Goal: Find specific page/section: Find specific page/section

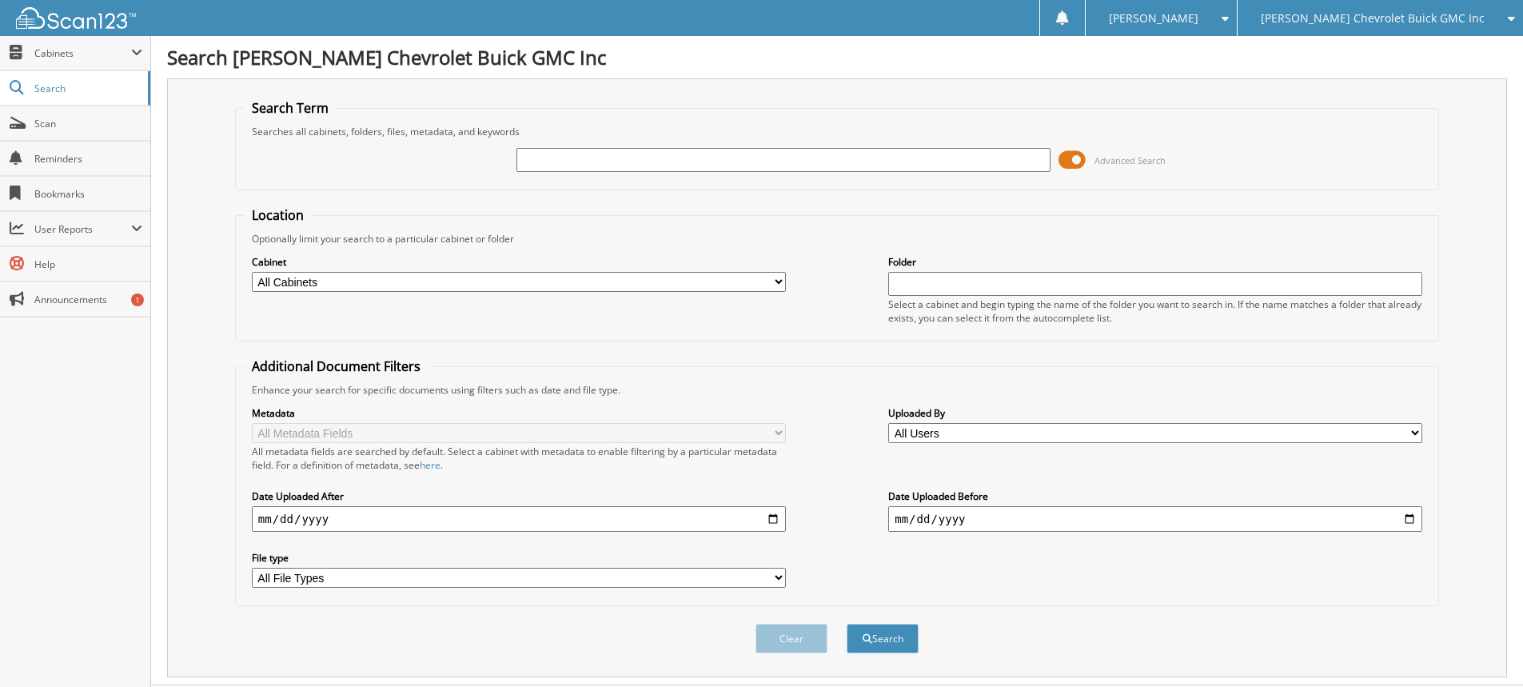
drag, startPoint x: 0, startPoint y: 0, endPoint x: 1442, endPoint y: 21, distance: 1442.4
click at [1442, 21] on span "[PERSON_NAME] Chevrolet Buick GMC Inc" at bounding box center [1373, 19] width 224 height 10
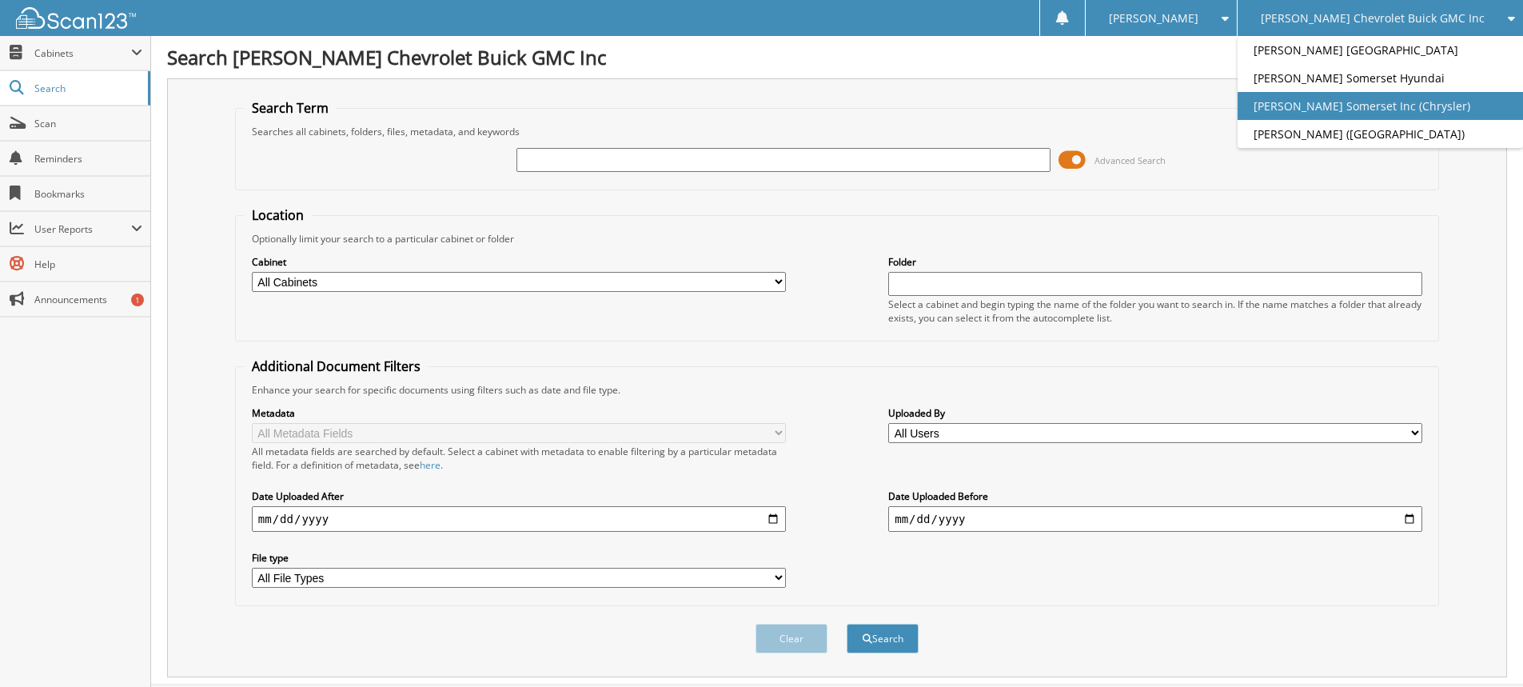
click at [1439, 119] on link "[PERSON_NAME] Somerset Inc (Chrysler)" at bounding box center [1380, 106] width 285 height 28
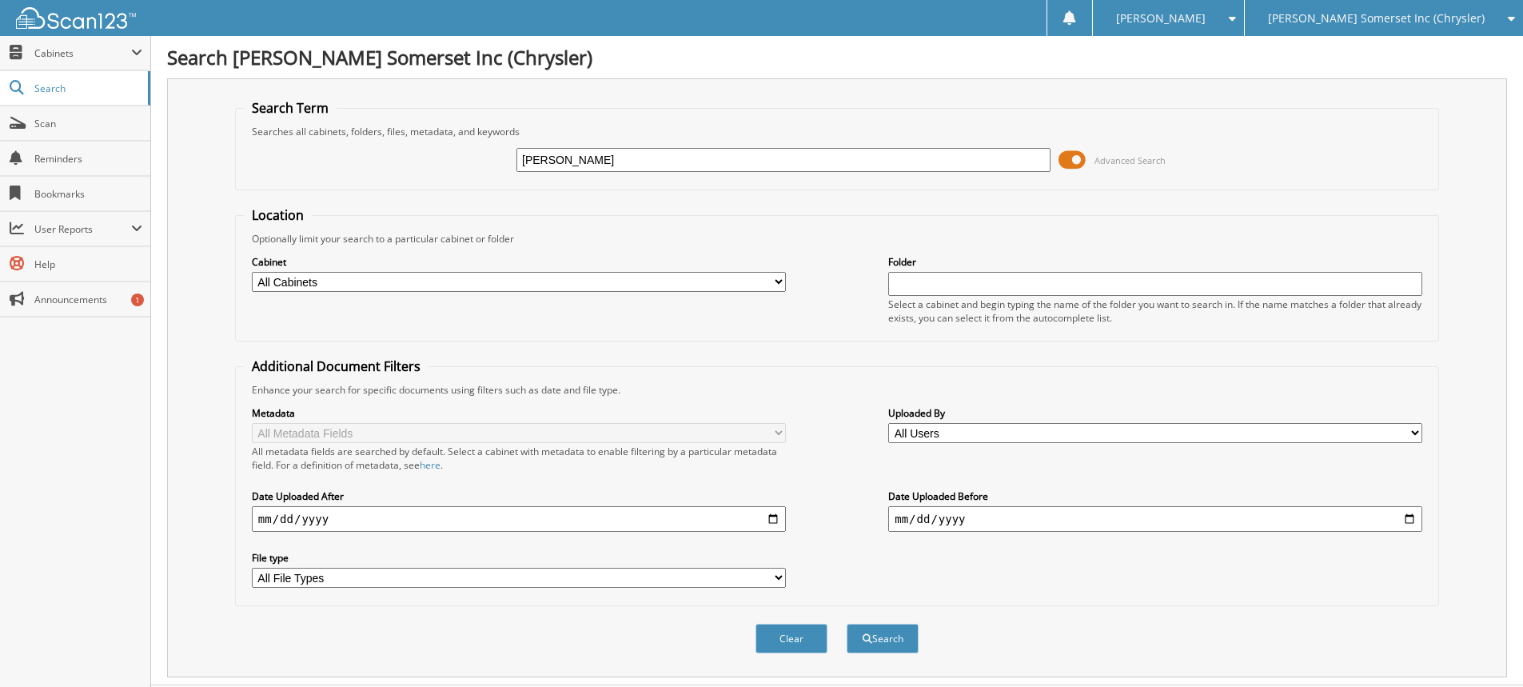
type input "[PERSON_NAME]"
click at [847, 624] on button "Search" at bounding box center [883, 639] width 72 height 30
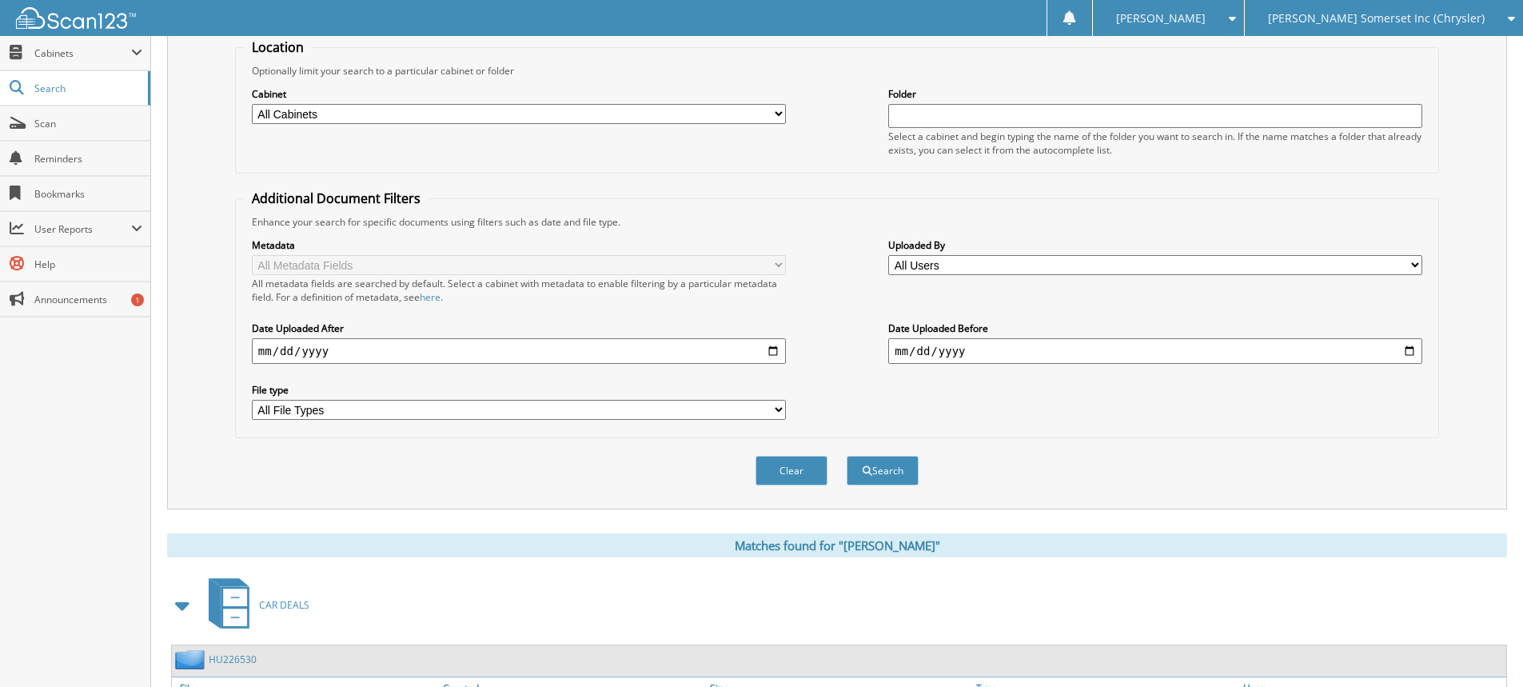
scroll to position [374, 0]
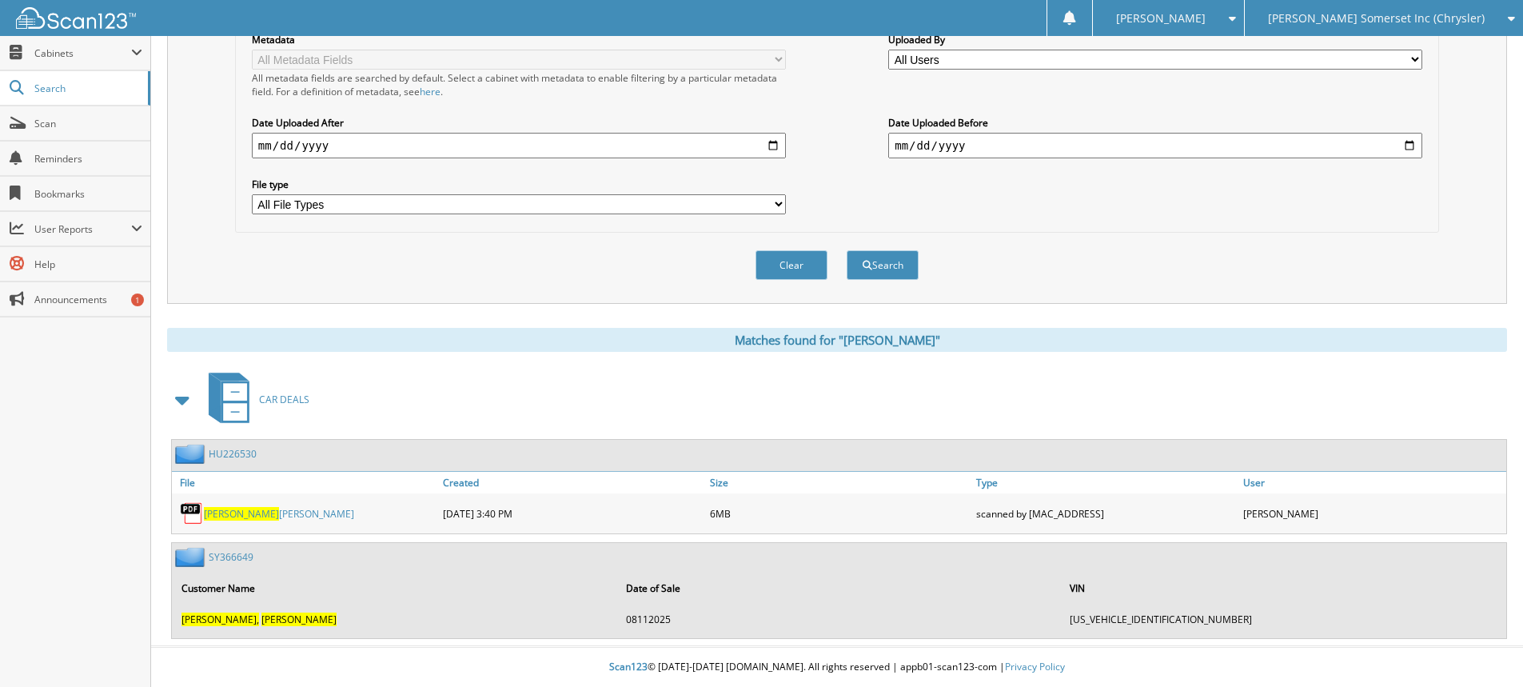
click at [224, 512] on link "[PERSON_NAME]" at bounding box center [279, 514] width 150 height 14
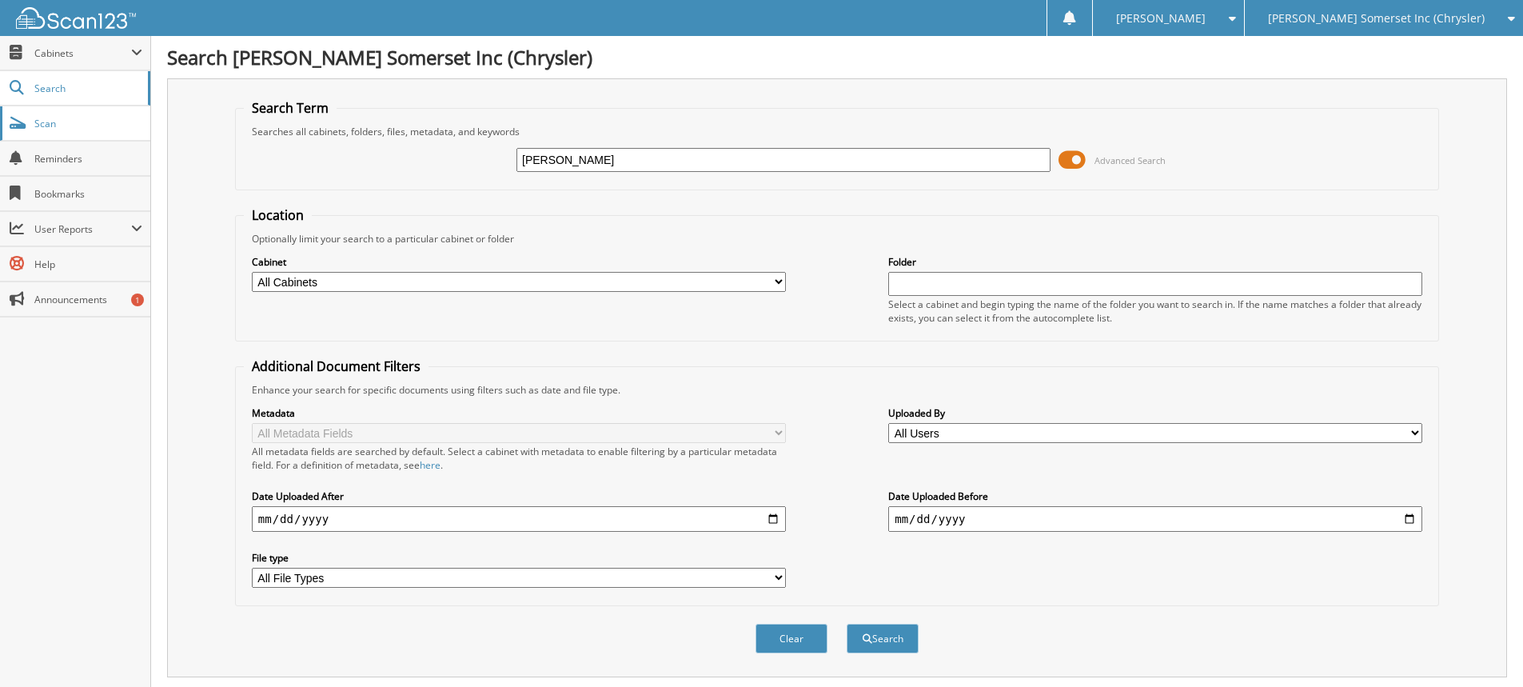
click at [90, 126] on span "Scan" at bounding box center [88, 124] width 108 height 14
